Goal: Information Seeking & Learning: Understand process/instructions

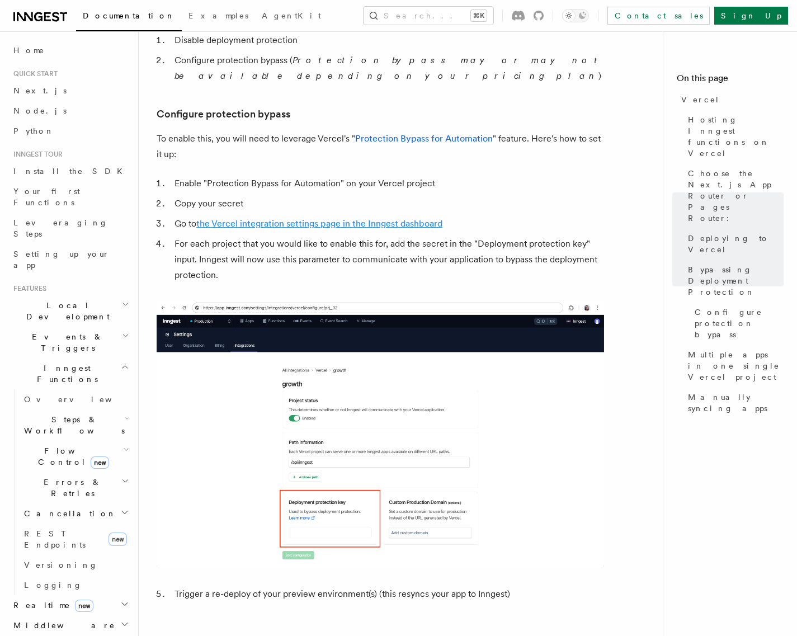
click at [423, 218] on link "the Vercel integration settings page in the Inngest dashboard" at bounding box center [319, 223] width 246 height 11
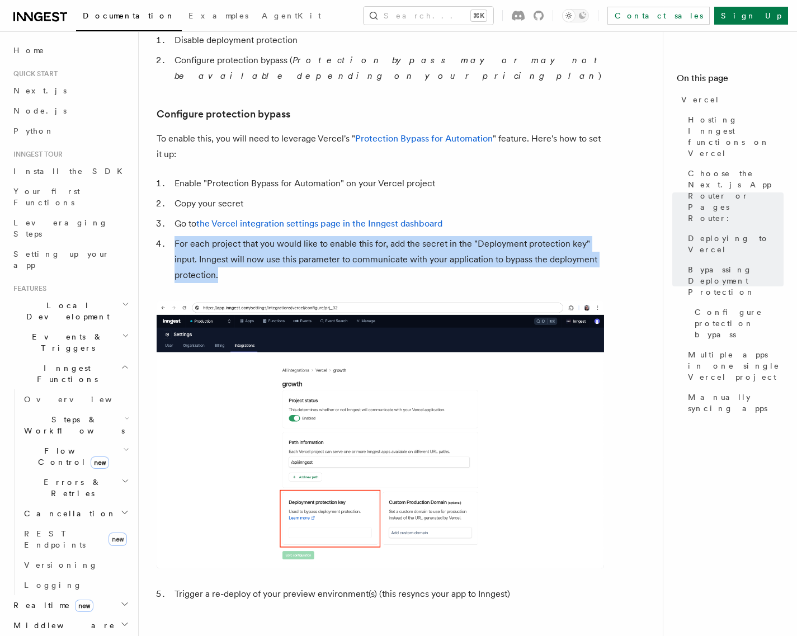
drag, startPoint x: 174, startPoint y: 212, endPoint x: 257, endPoint y: 241, distance: 87.2
click at [257, 241] on li "For each project that you would like to enable this for, add the secret in the …" at bounding box center [387, 259] width 433 height 47
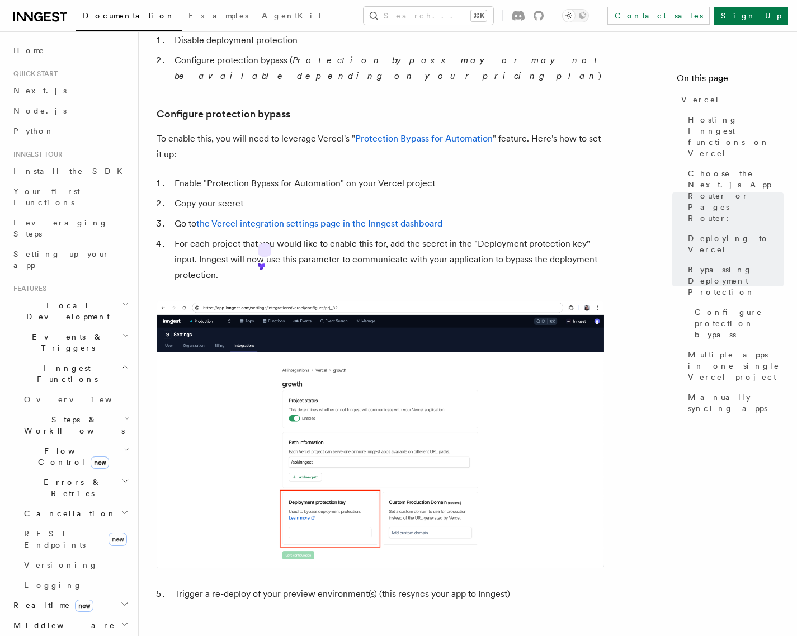
click at [261, 263] on icon at bounding box center [259, 264] width 3 height 3
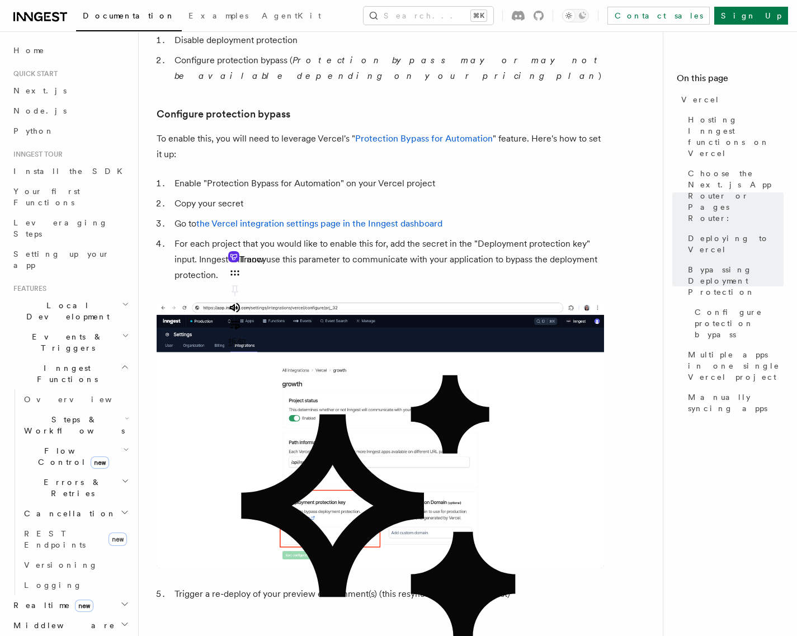
click at [617, 228] on article "Platform Deployment Cloud Providers Setup Vercel Inngest enables you to host yo…" at bounding box center [405, 203] width 497 height 2329
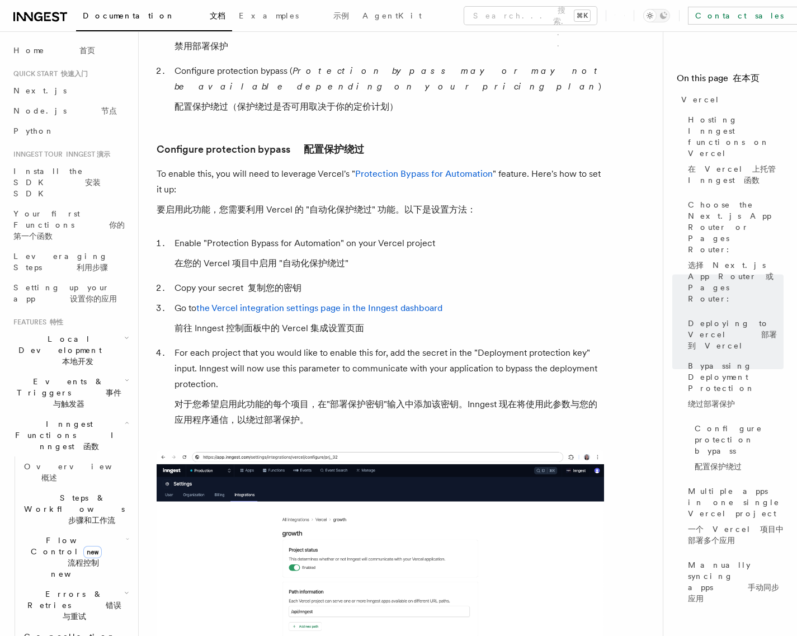
scroll to position [1376, 0]
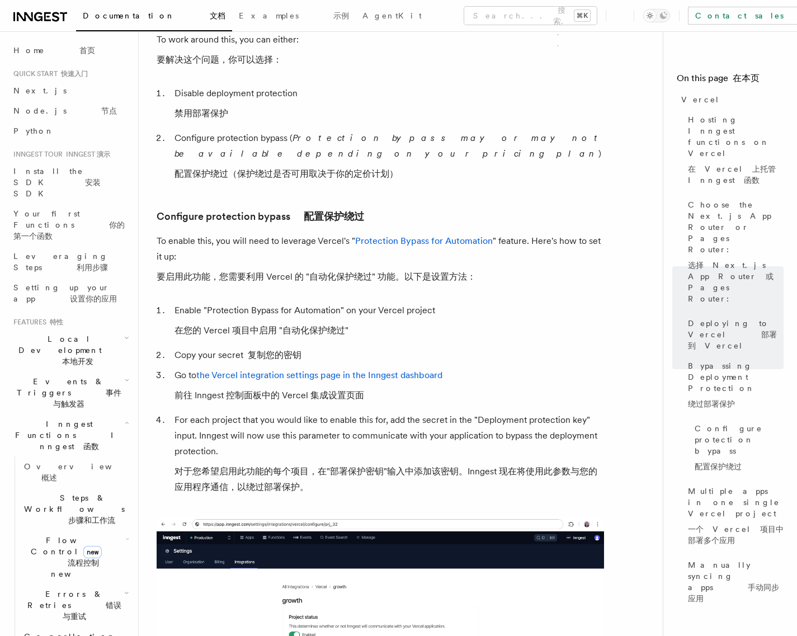
click at [125, 337] on icon "button" at bounding box center [126, 338] width 3 height 2
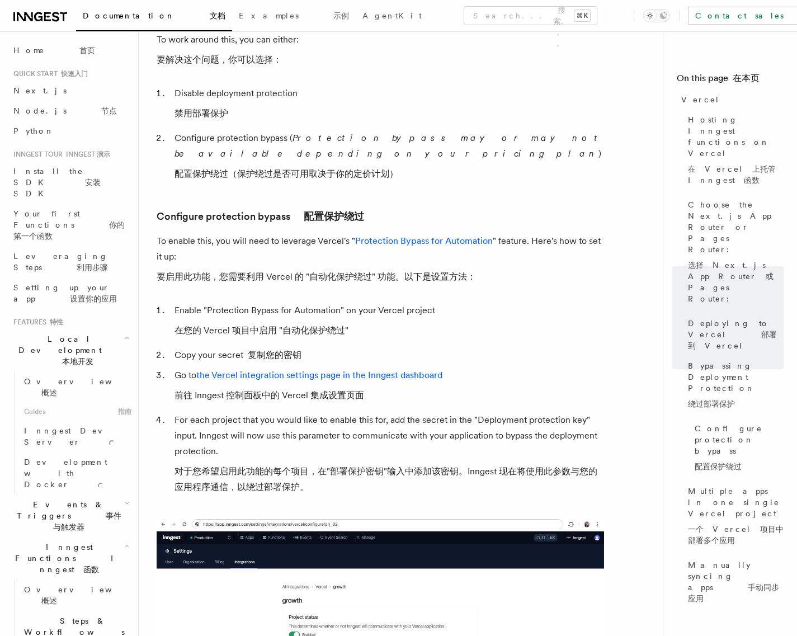
click at [125, 337] on icon "button" at bounding box center [126, 338] width 3 height 2
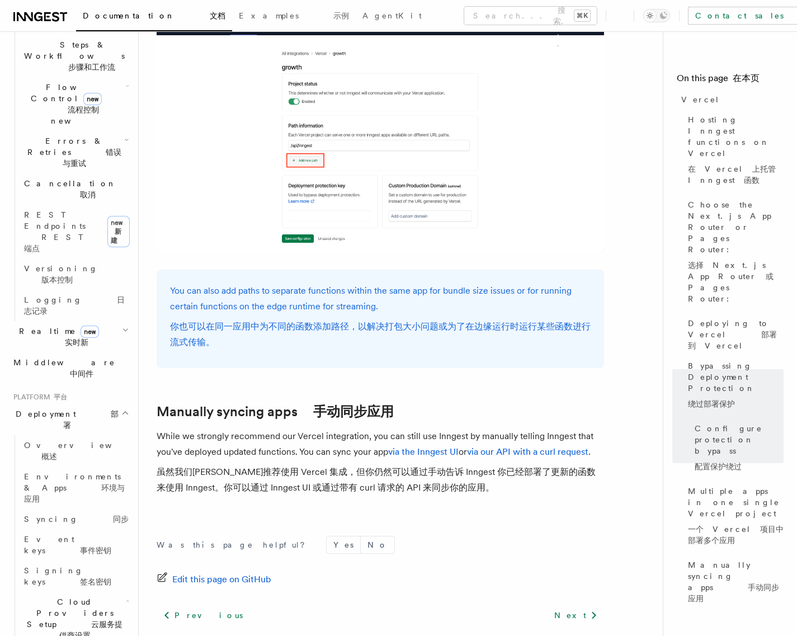
scroll to position [2418, 0]
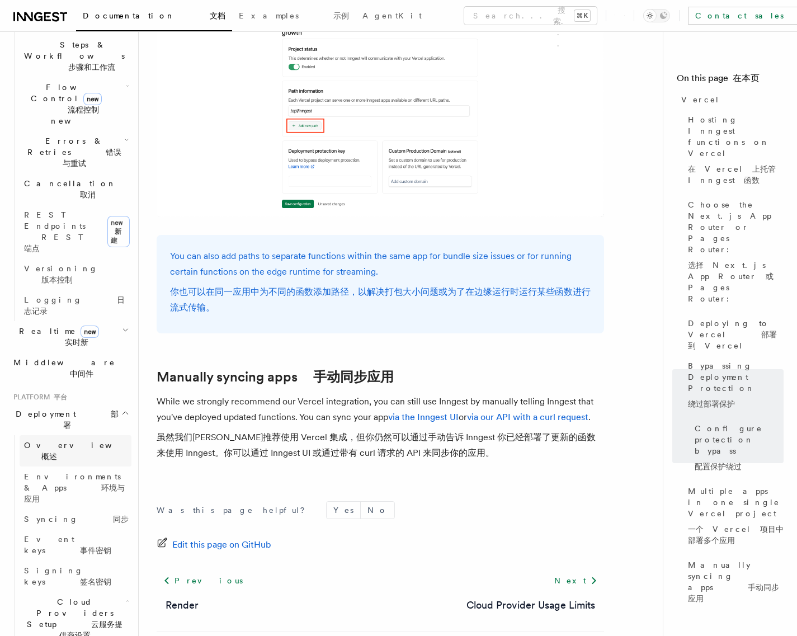
click at [97, 435] on link "Overview 概述" at bounding box center [76, 450] width 112 height 31
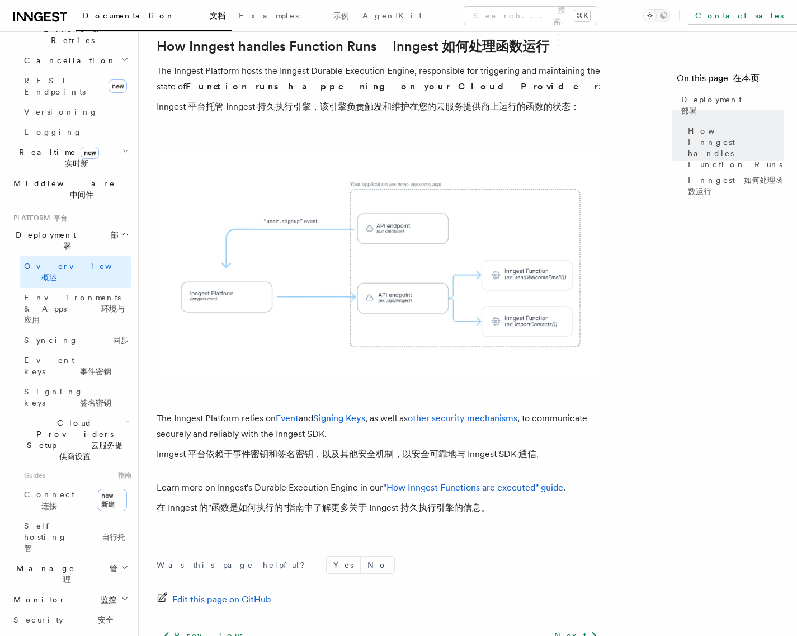
scroll to position [503, 0]
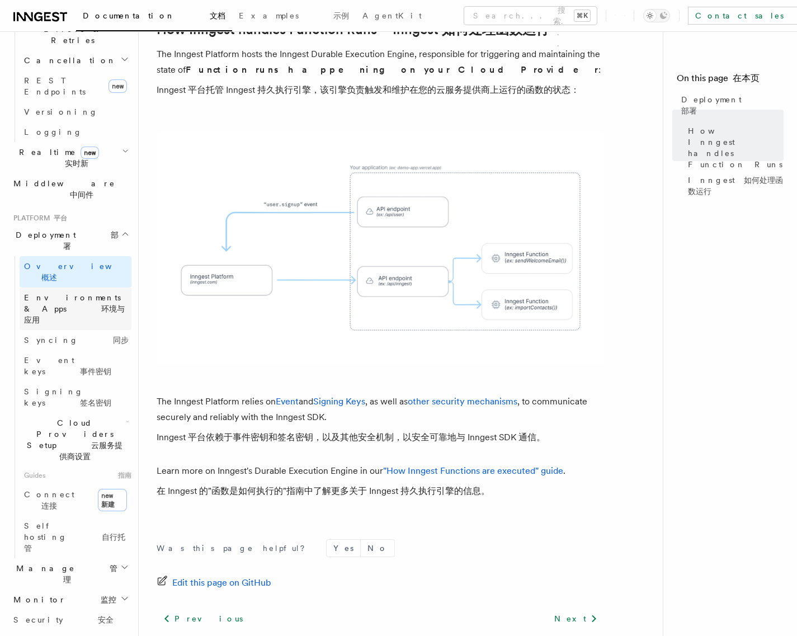
click at [101, 304] on font at bounding box center [84, 308] width 35 height 9
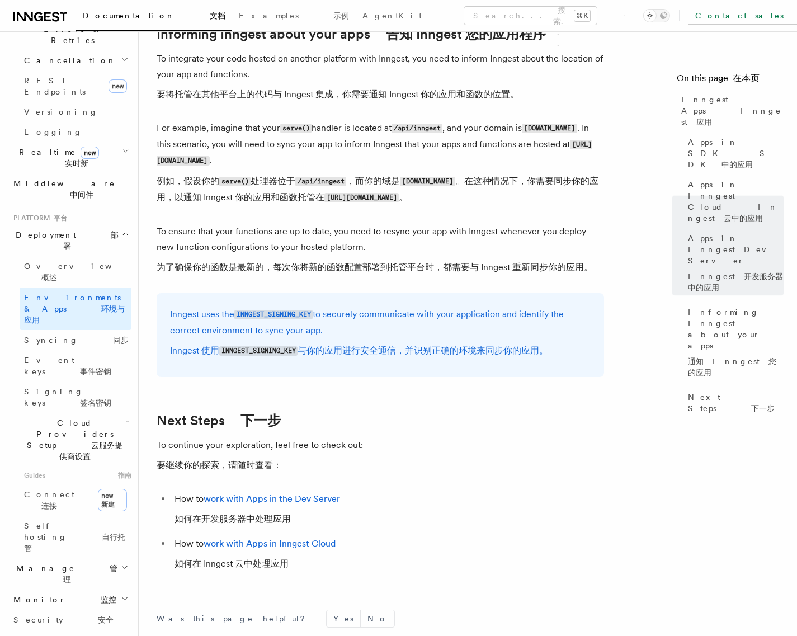
scroll to position [2157, 0]
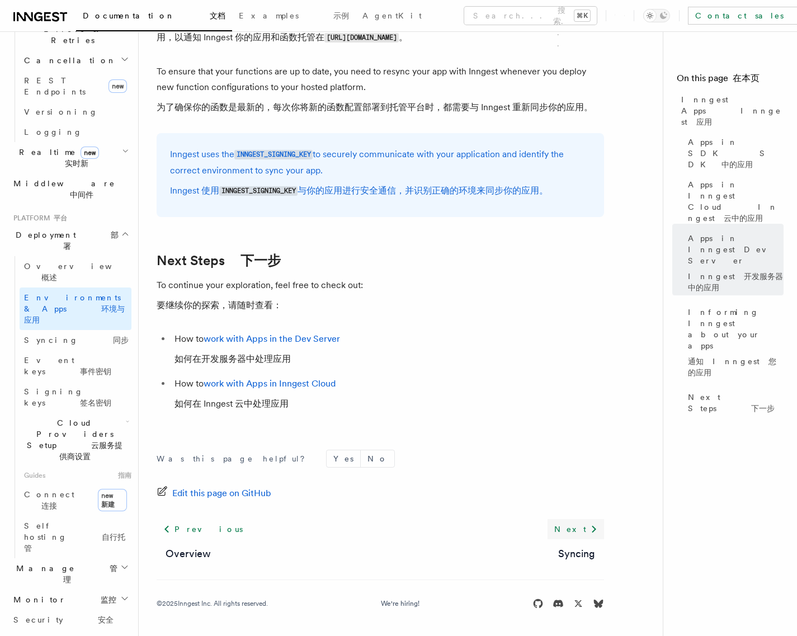
click at [576, 528] on link "Next" at bounding box center [575, 529] width 56 height 20
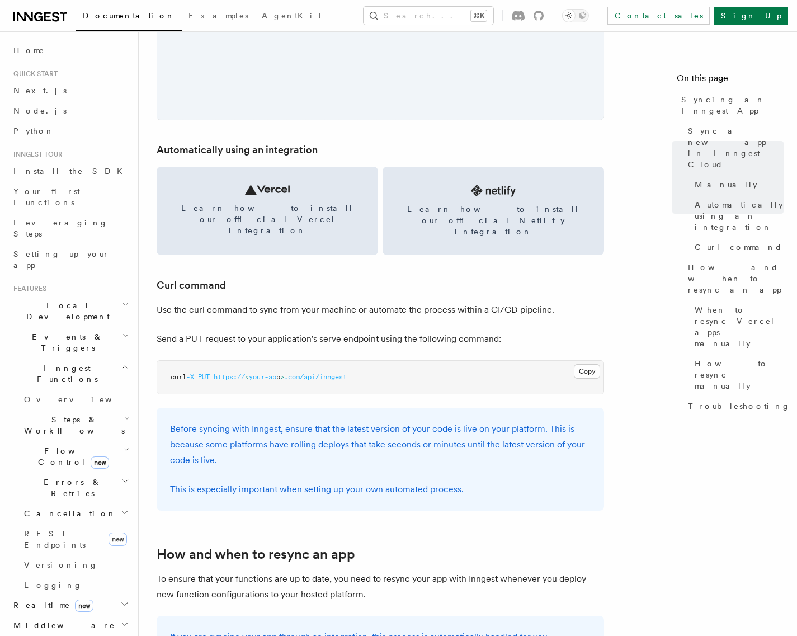
scroll to position [1465, 0]
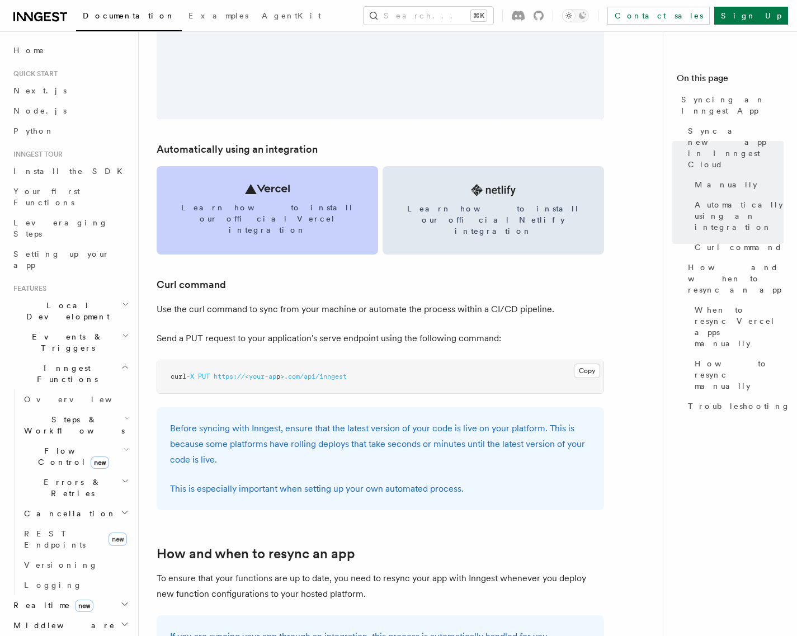
click at [247, 188] on icon at bounding box center [267, 189] width 45 height 10
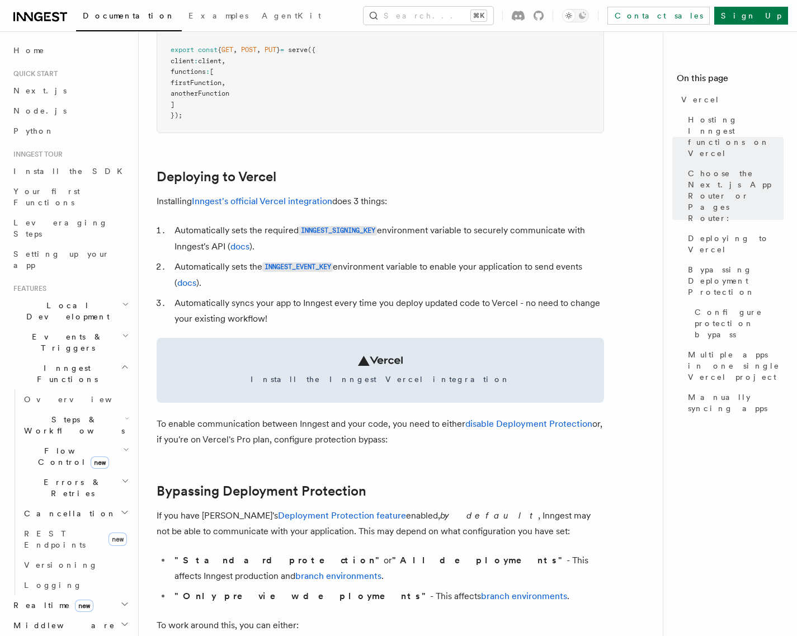
scroll to position [403, 0]
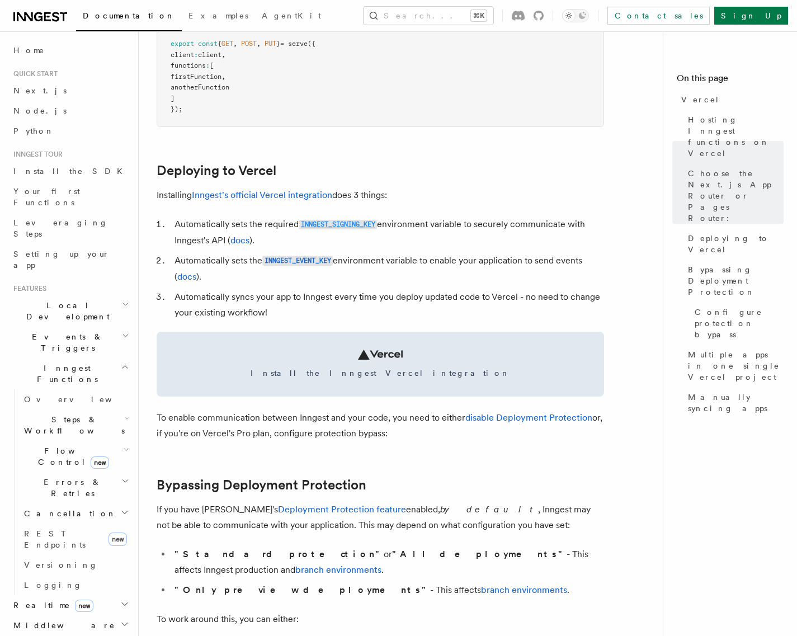
click at [361, 226] on code "INNGEST_SIGNING_KEY" at bounding box center [338, 225] width 78 height 10
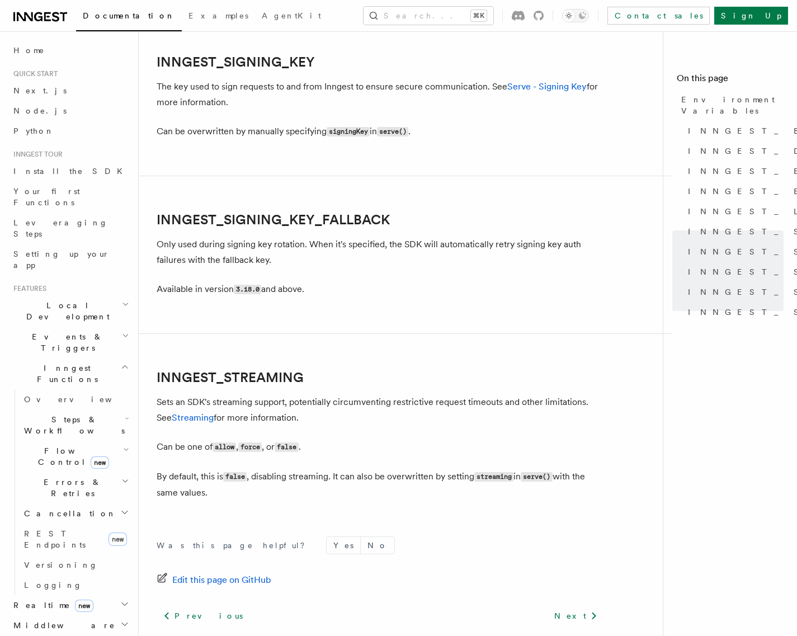
scroll to position [1968, 0]
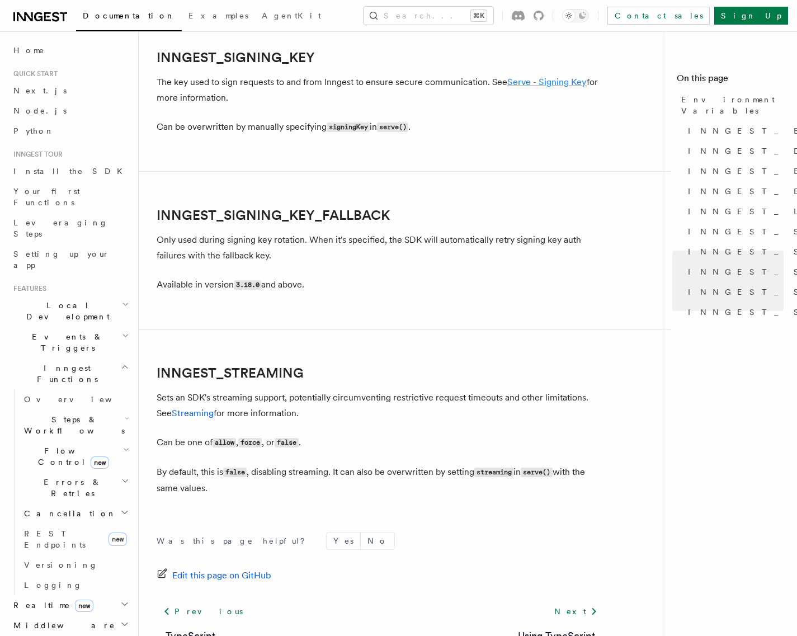
click at [554, 86] on link "Serve - Signing Key" at bounding box center [546, 82] width 79 height 11
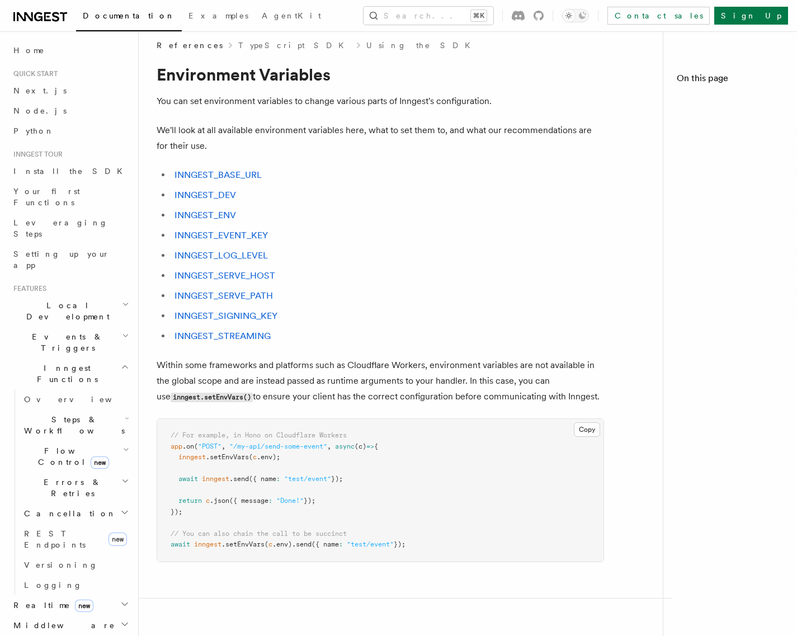
scroll to position [1968, 0]
